Goal: Task Accomplishment & Management: Use online tool/utility

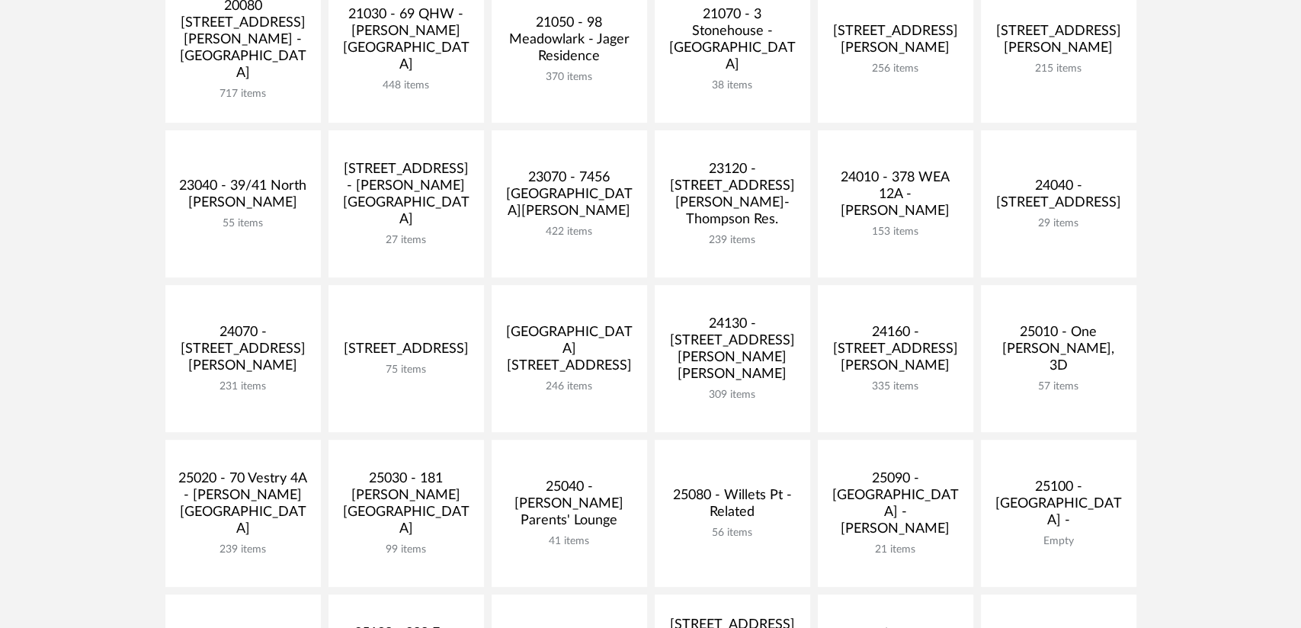
scroll to position [381, 0]
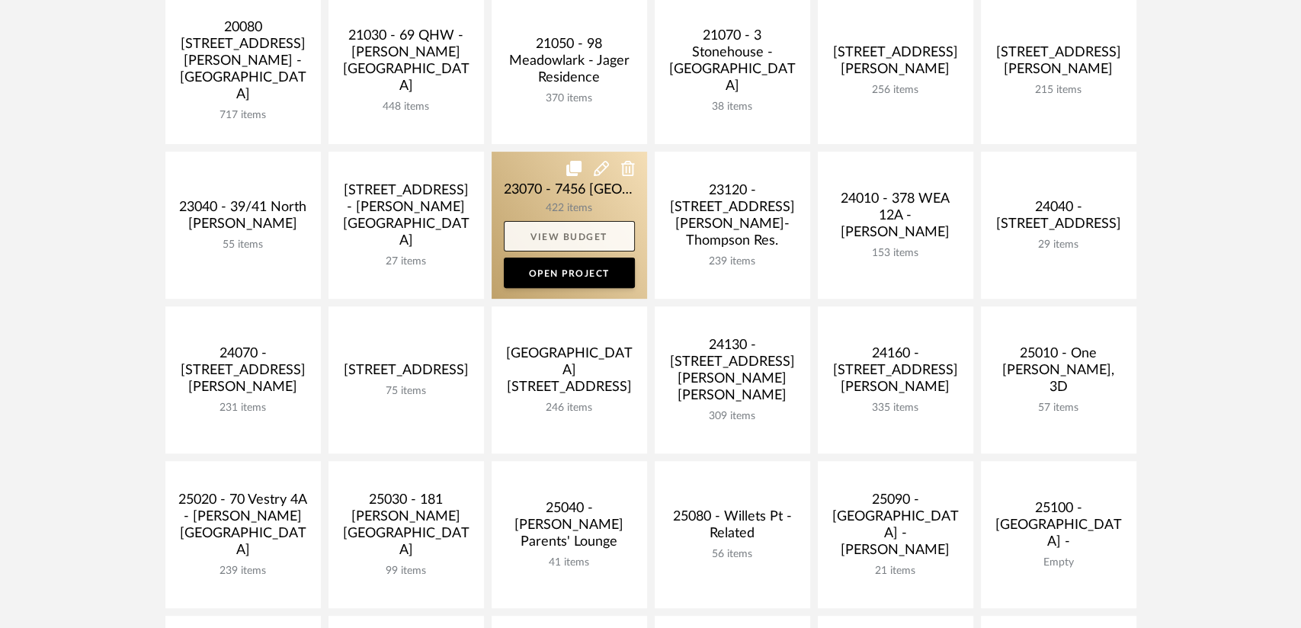
click at [553, 235] on link "View Budget" at bounding box center [569, 236] width 131 height 30
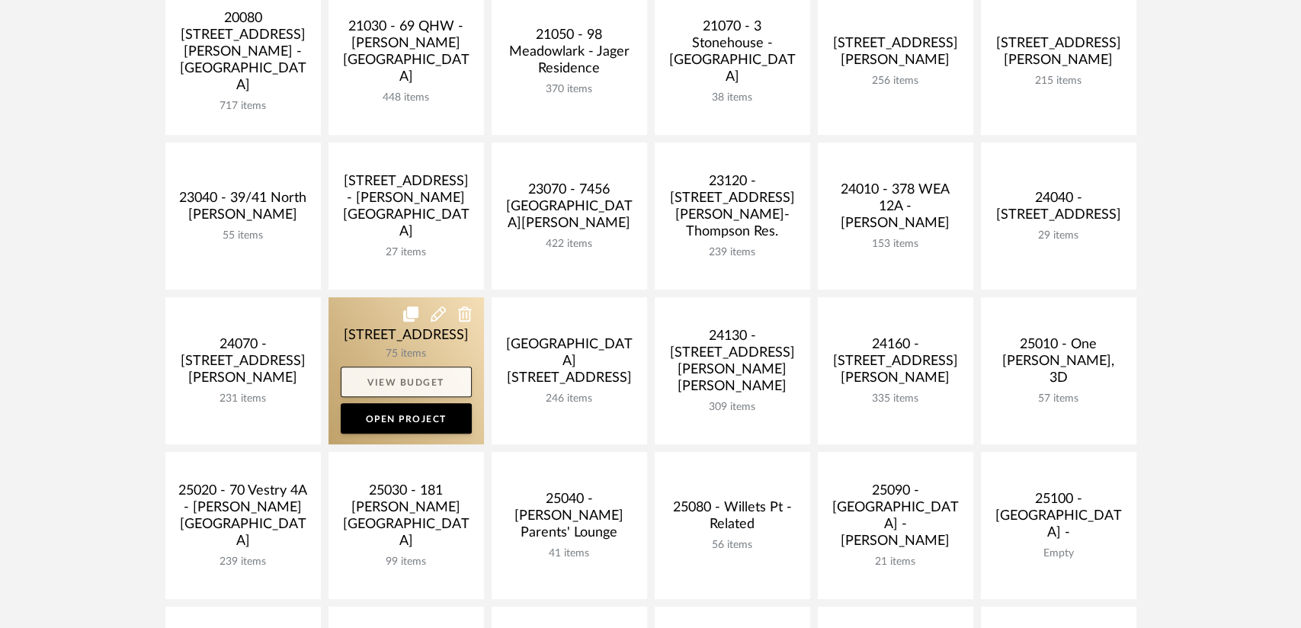
scroll to position [418, 0]
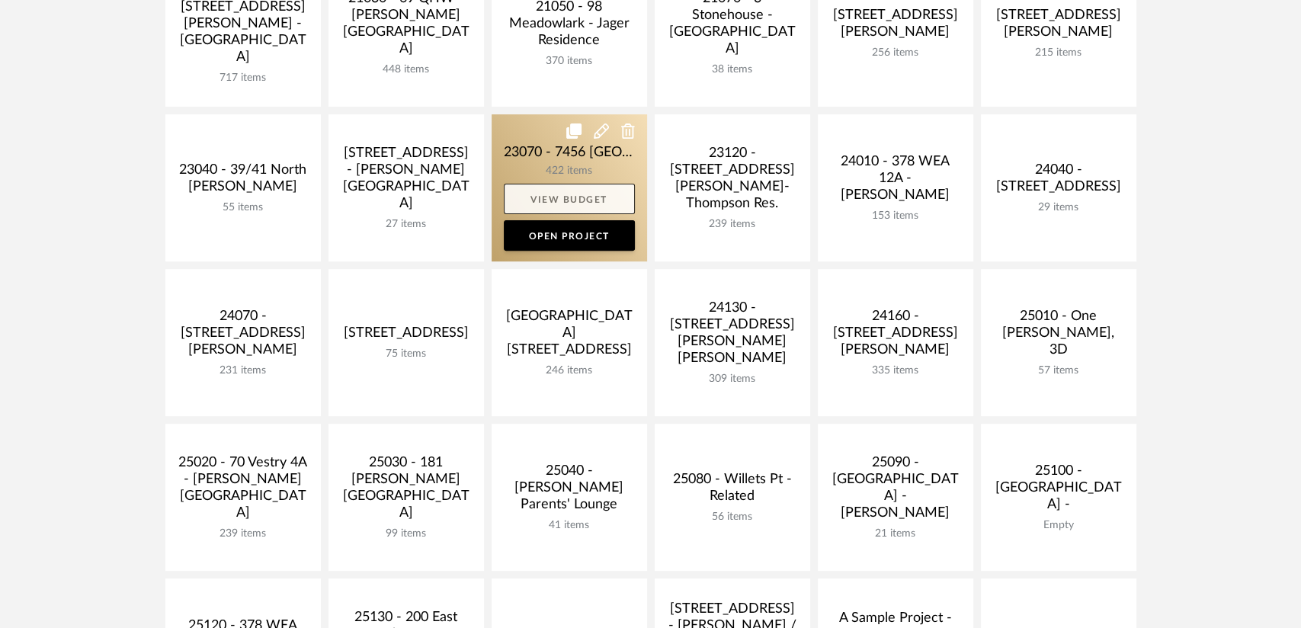
click at [549, 191] on link "View Budget" at bounding box center [569, 199] width 131 height 30
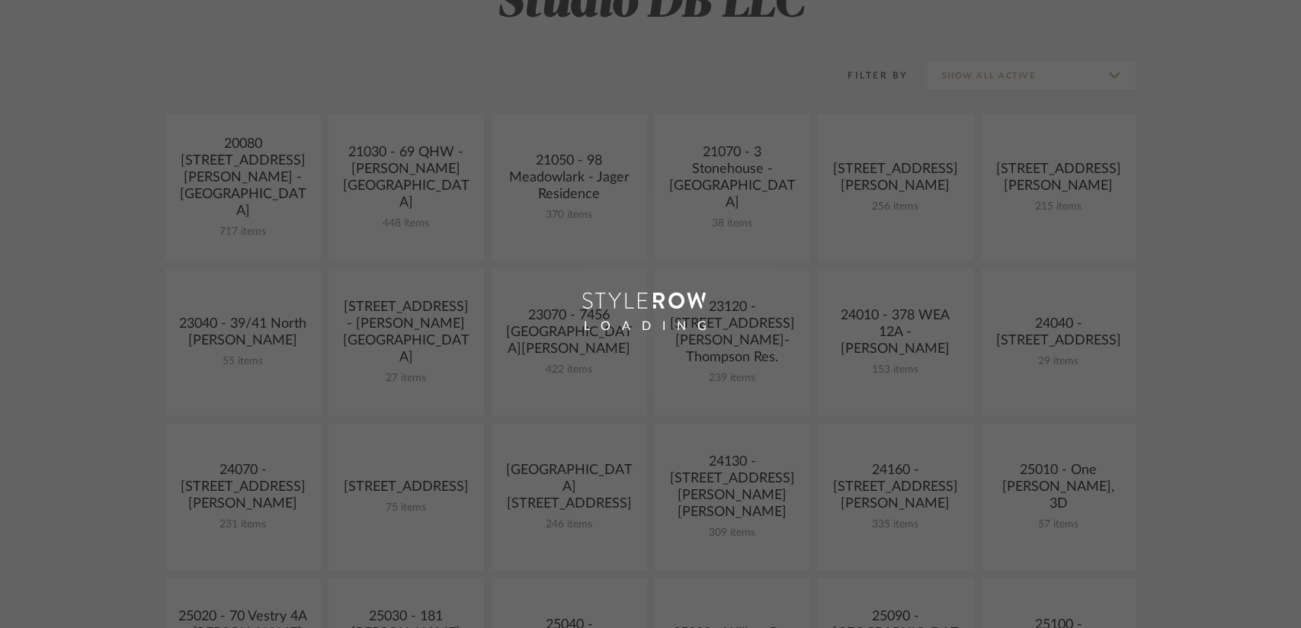
scroll to position [266, 0]
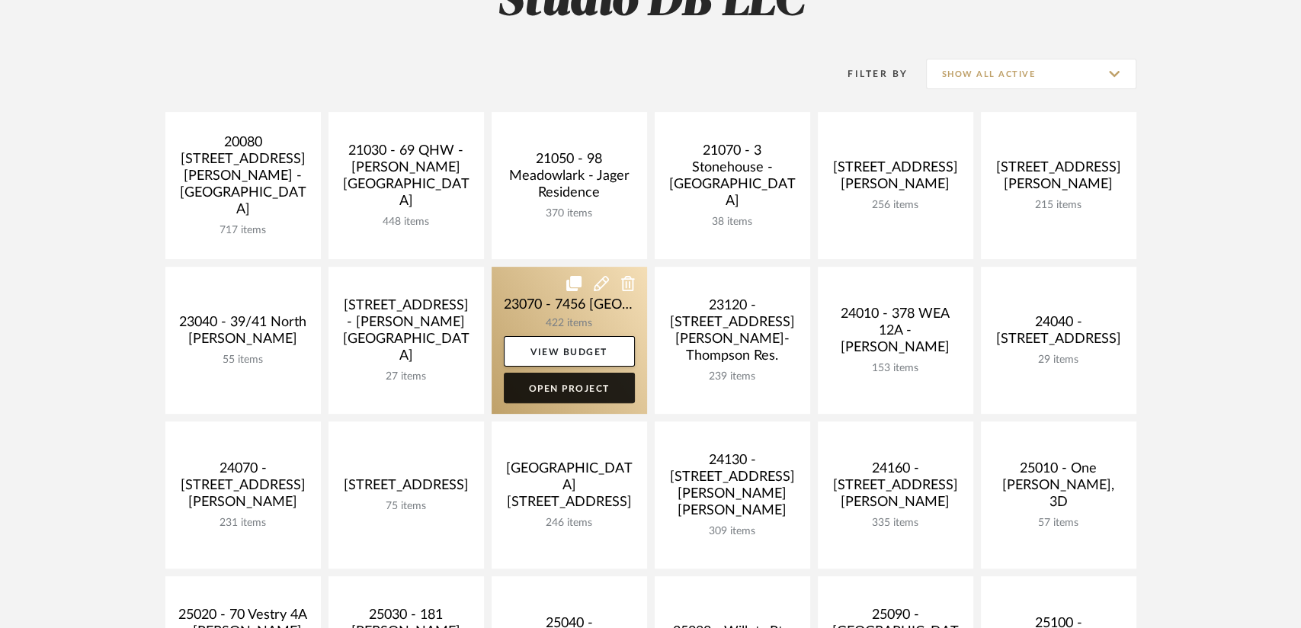
click at [542, 393] on link "Open Project" at bounding box center [569, 388] width 131 height 30
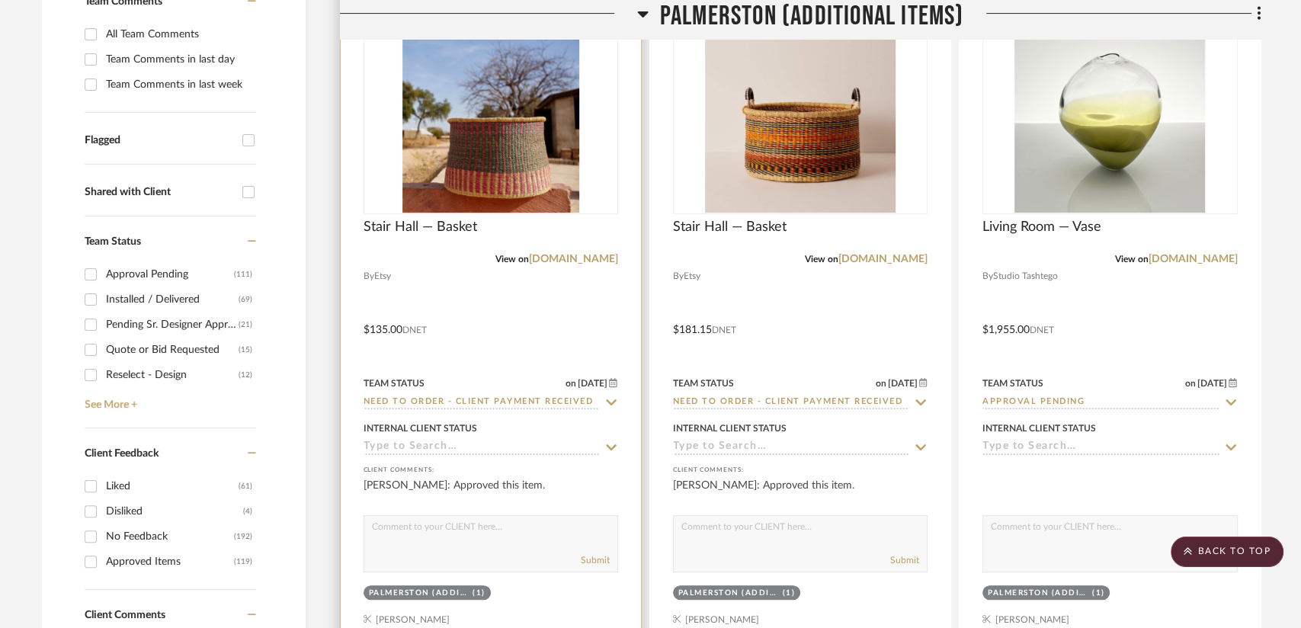
scroll to position [610, 0]
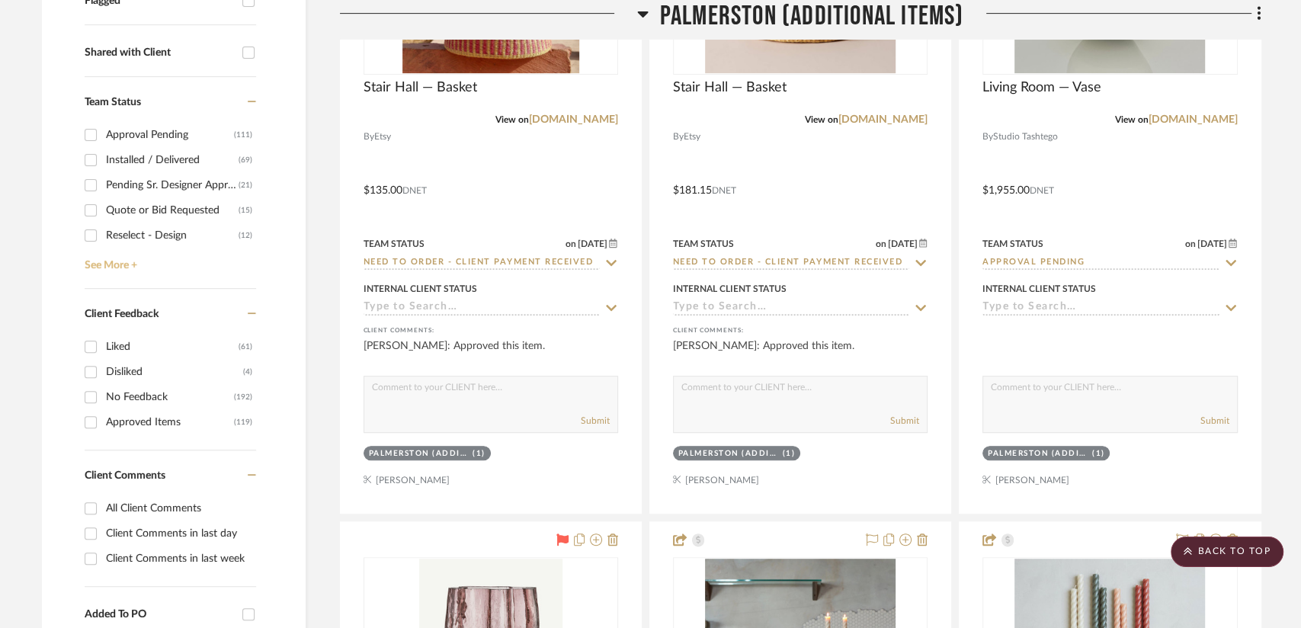
click at [105, 266] on link "See More +" at bounding box center [168, 260] width 175 height 24
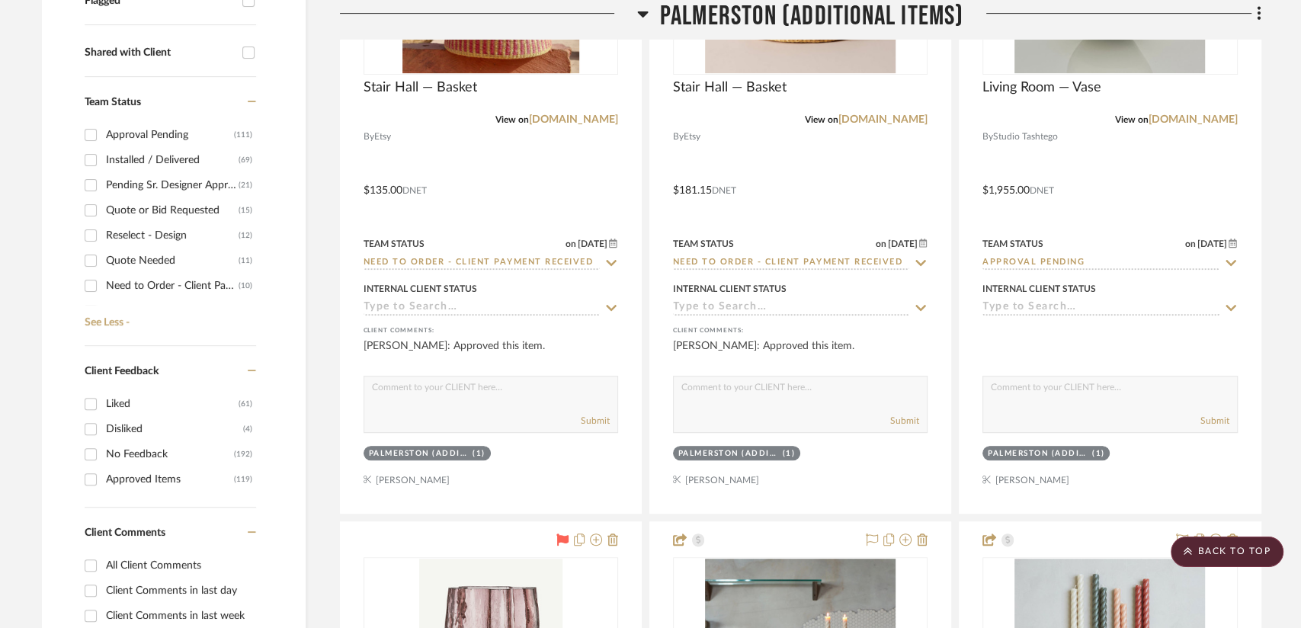
click at [93, 282] on input "Need to Order - Client Payment Received (10)" at bounding box center [90, 286] width 24 height 24
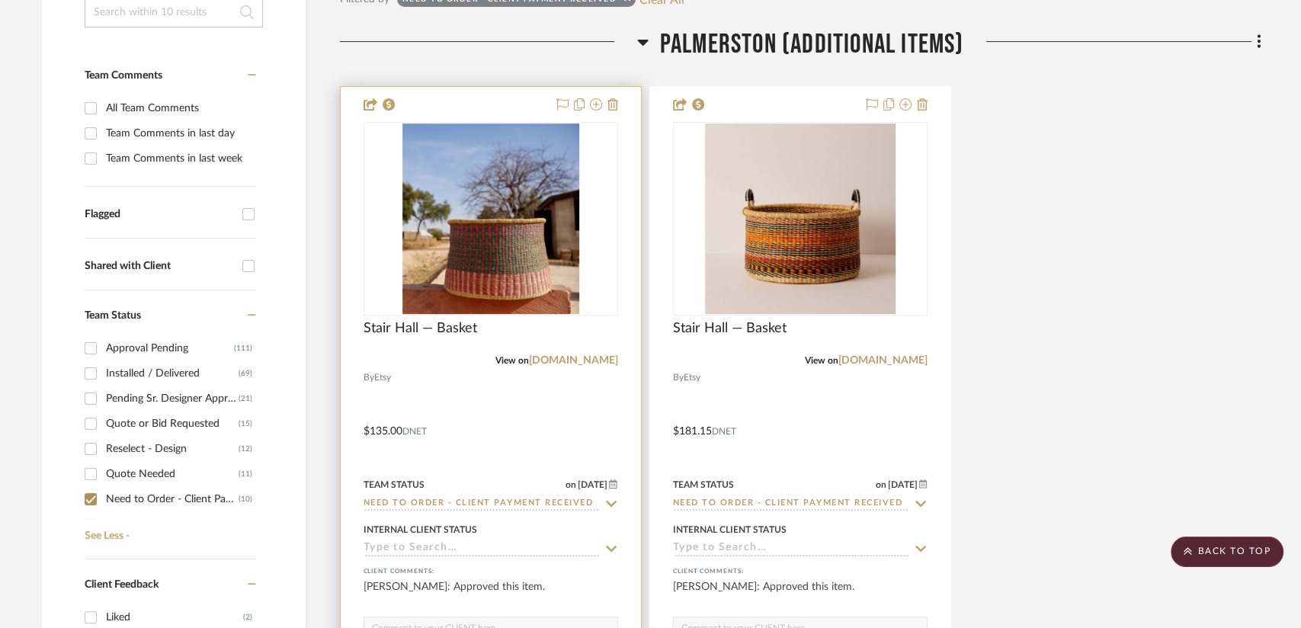
scroll to position [533, 0]
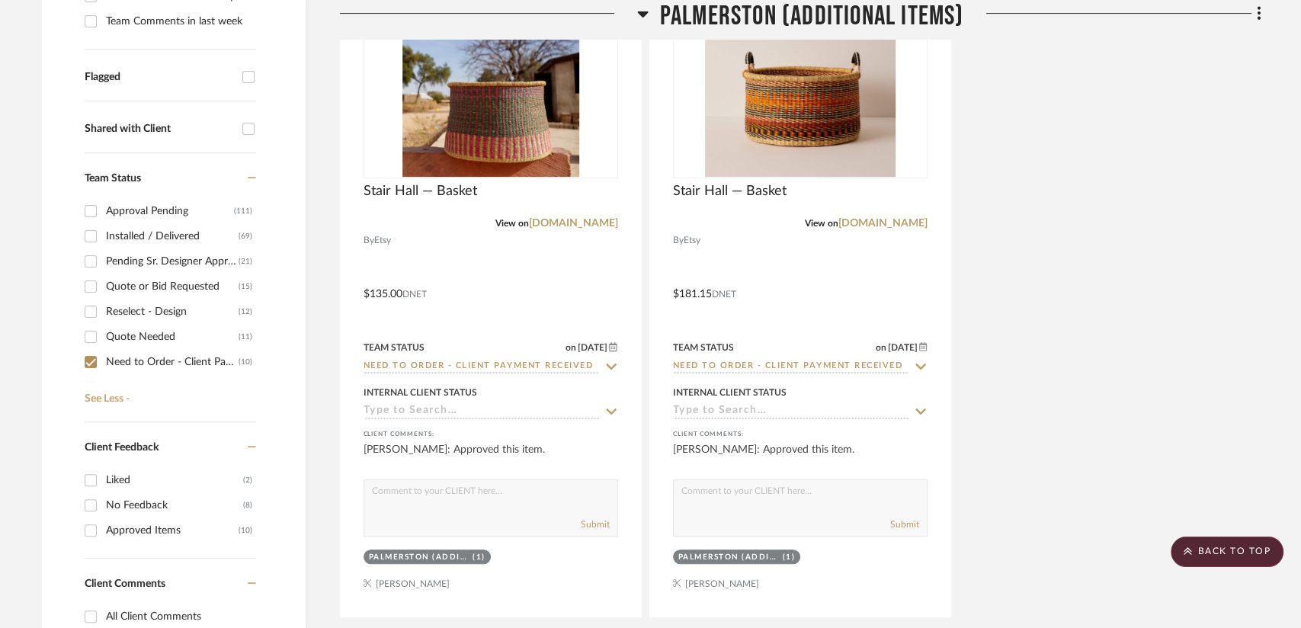
click at [120, 363] on div "Need to Order - Client Payment Received" at bounding box center [172, 362] width 133 height 24
click at [103, 363] on input "Need to Order - Client Payment Received (10)" at bounding box center [90, 362] width 24 height 24
checkbox input "false"
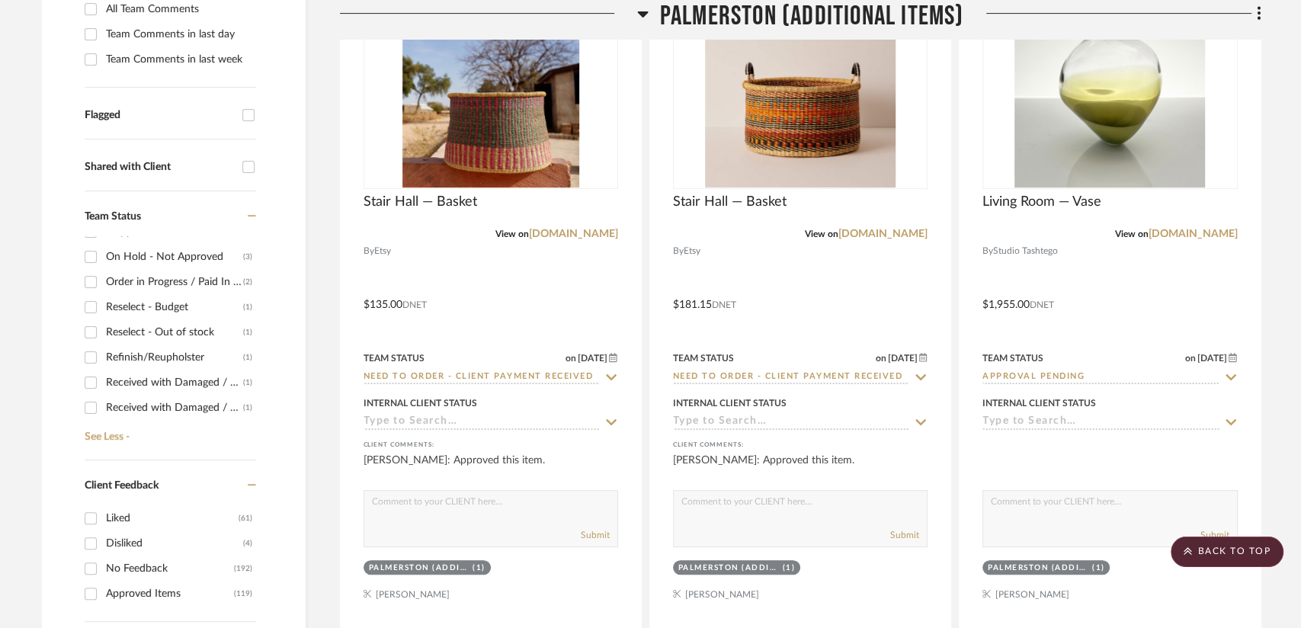
scroll to position [610, 0]
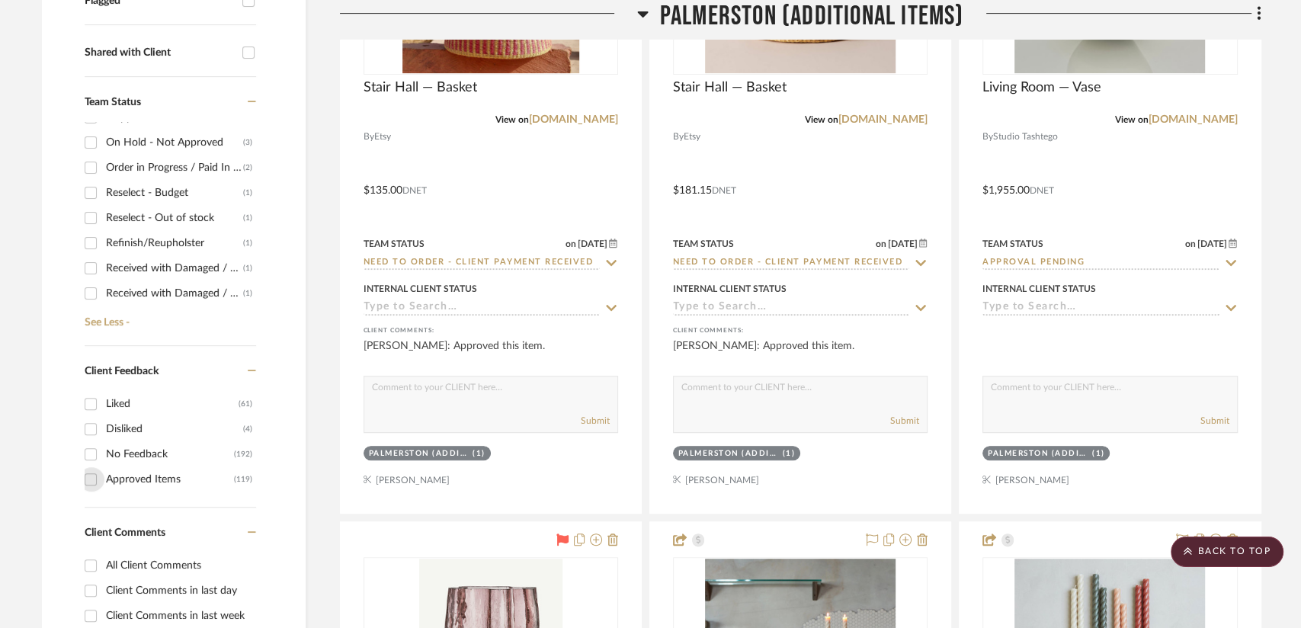
click at [93, 482] on input "Approved Items (119)" at bounding box center [90, 479] width 24 height 24
checkbox input "true"
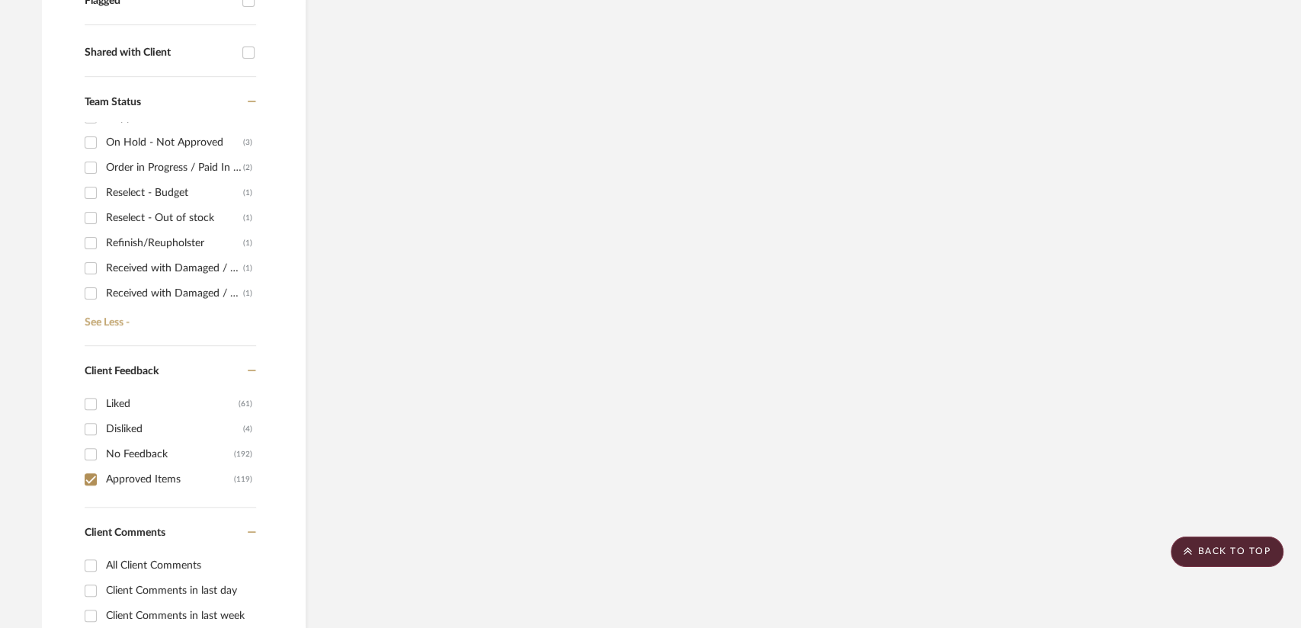
scroll to position [194, 0]
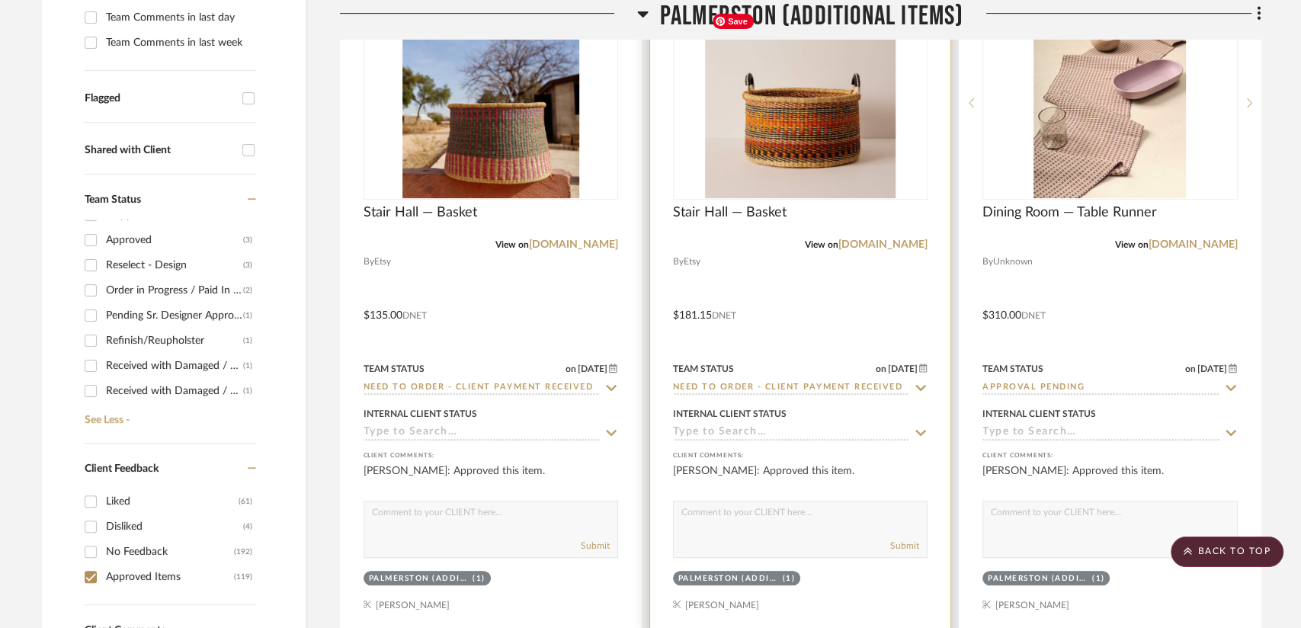
scroll to position [610, 0]
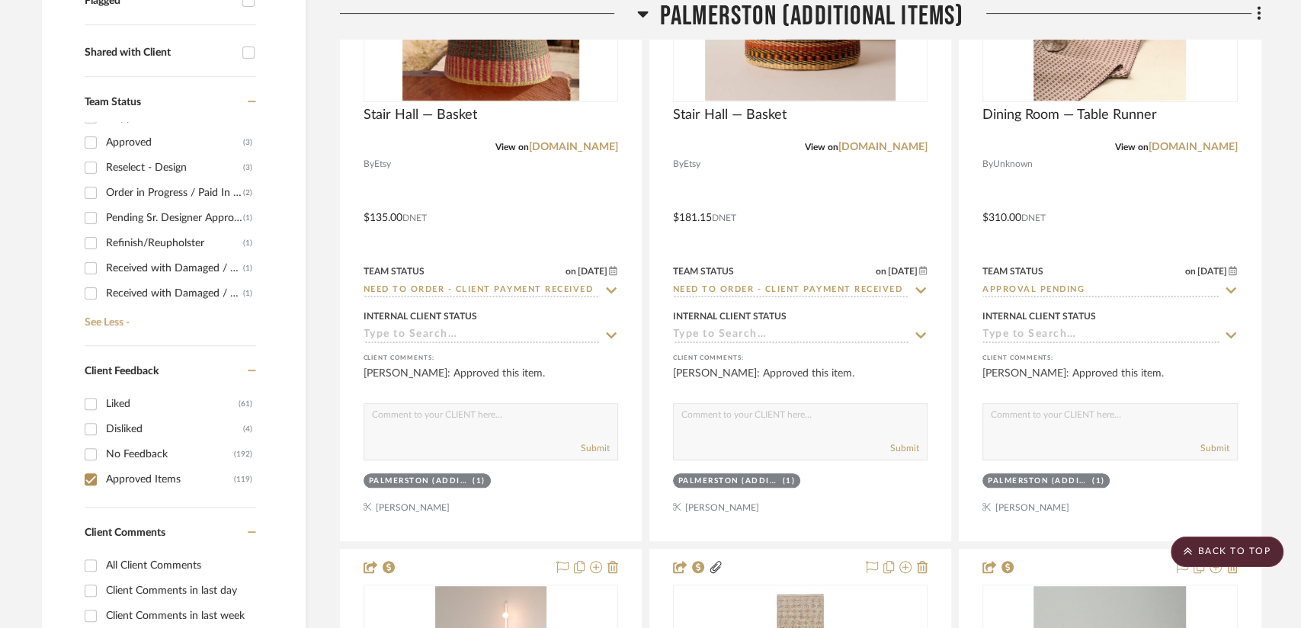
click at [96, 218] on input "Pending Sr. Designer Approval (1)" at bounding box center [90, 218] width 24 height 24
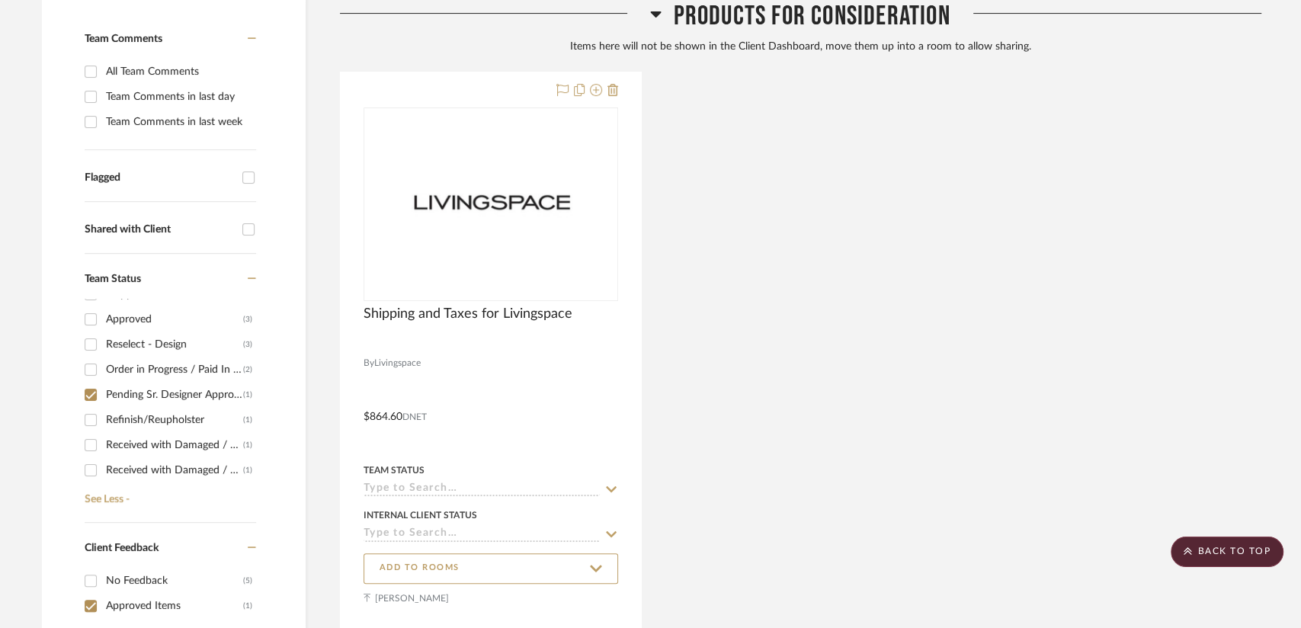
scroll to position [533, 0]
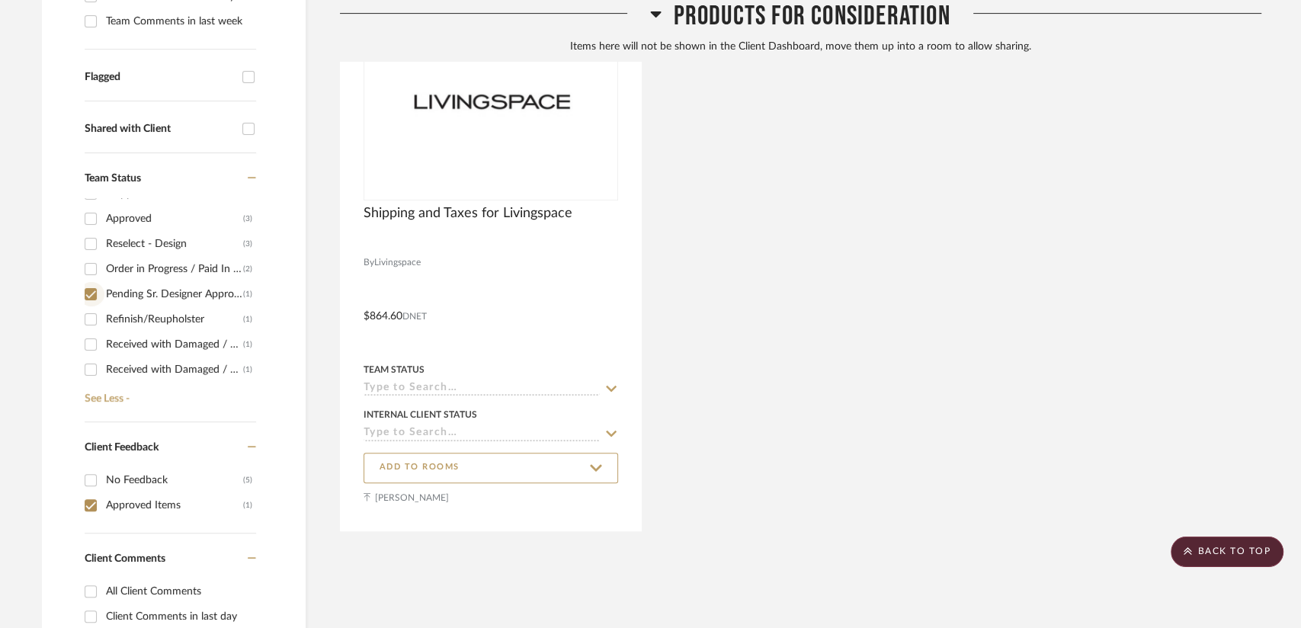
click at [93, 296] on input "Pending Sr. Designer Approval (1)" at bounding box center [90, 294] width 24 height 24
checkbox input "false"
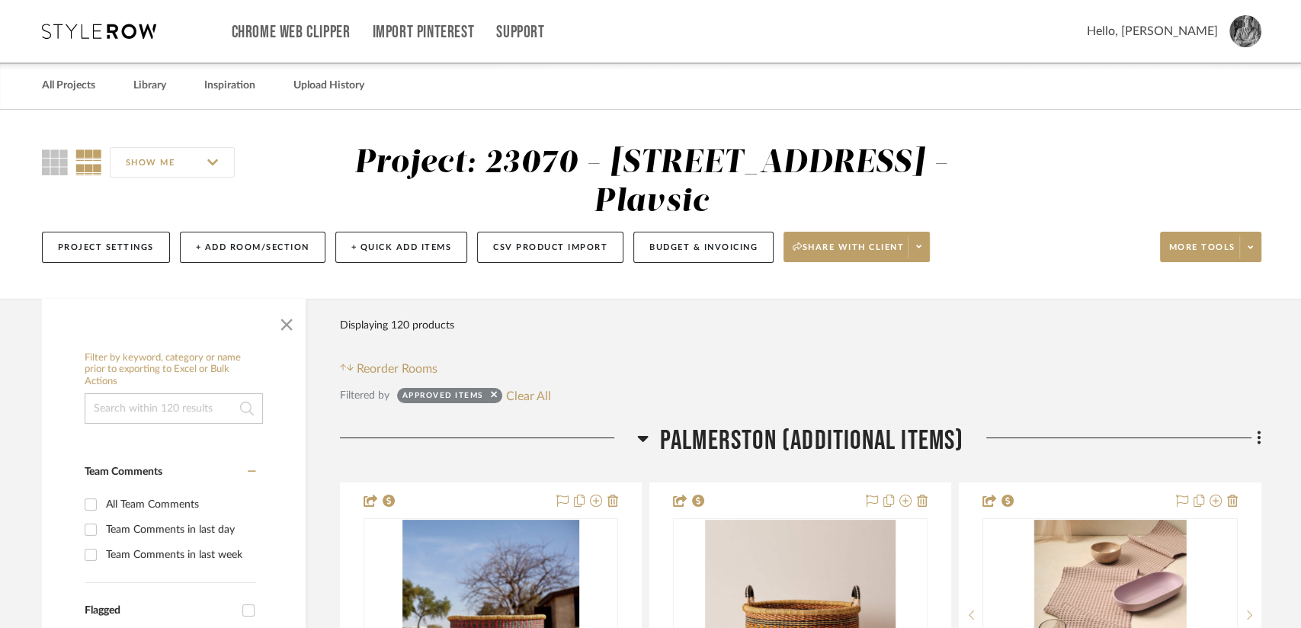
drag, startPoint x: 850, startPoint y: 316, endPoint x: 815, endPoint y: 344, distance: 44.5
click at [850, 316] on div "Filter Products Displaying 120 products Reorder Rooms" at bounding box center [800, 344] width 921 height 68
